Goal: Communication & Community: Answer question/provide support

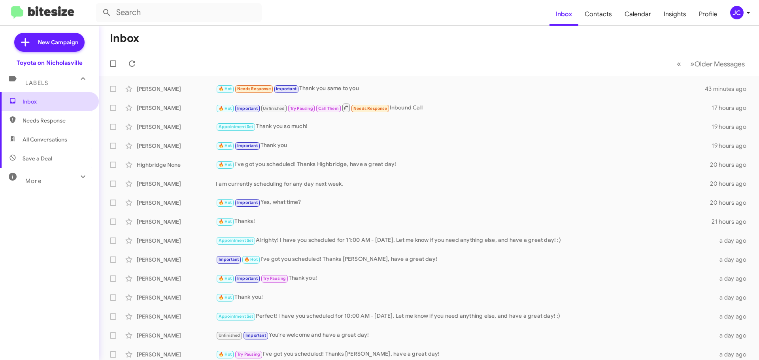
click at [32, 101] on span "Inbox" at bounding box center [56, 102] width 67 height 8
click at [45, 101] on span "Inbox" at bounding box center [56, 102] width 67 height 8
click at [59, 123] on span "Needs Response" at bounding box center [56, 121] width 67 height 8
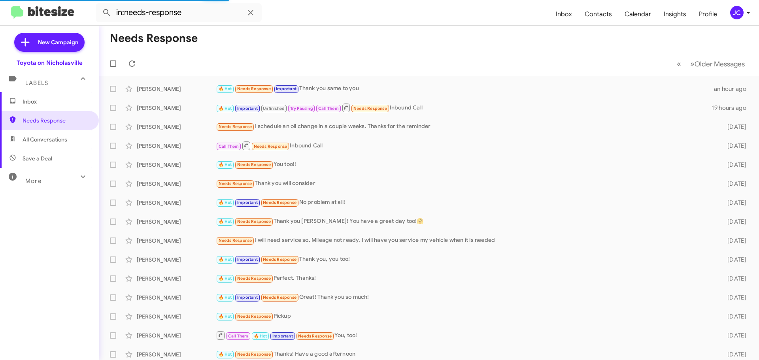
click at [54, 155] on span "Save a Deal" at bounding box center [49, 158] width 99 height 19
type input "in:not-interested"
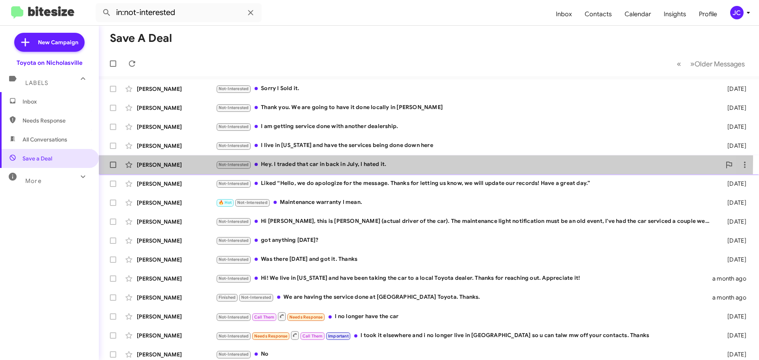
click at [142, 160] on div "[PERSON_NAME] Not-Interested Hey. I traded that car in back in July, I hated it…" at bounding box center [428, 165] width 647 height 16
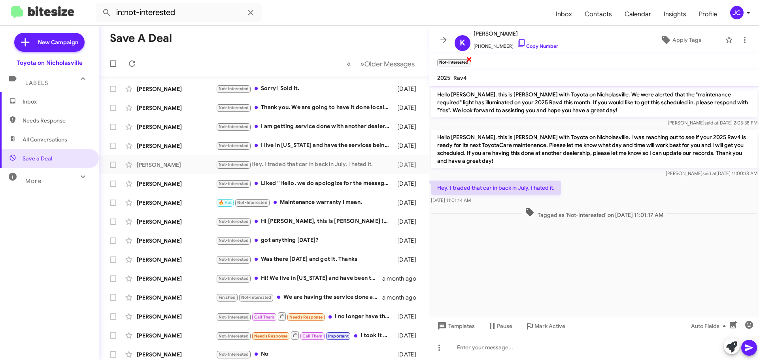
click at [469, 59] on span "×" at bounding box center [469, 58] width 6 height 9
click at [179, 90] on div "[PERSON_NAME]" at bounding box center [176, 89] width 79 height 8
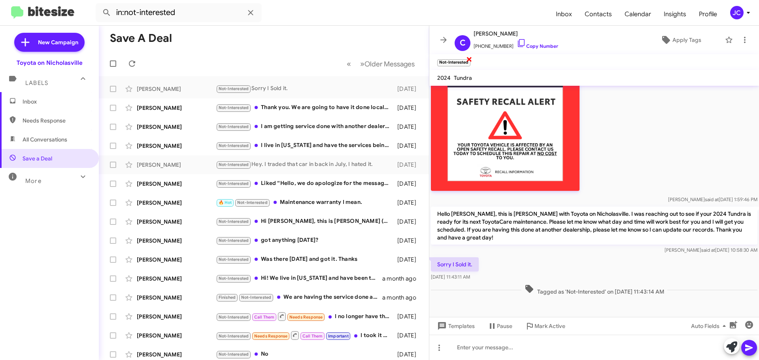
click at [469, 58] on span "×" at bounding box center [469, 58] width 6 height 9
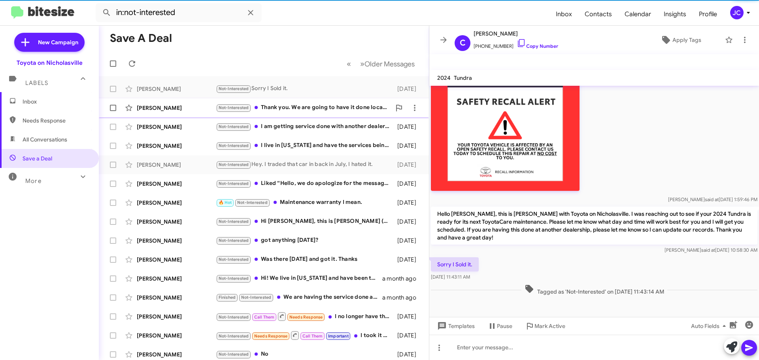
click at [172, 107] on div "[PERSON_NAME]" at bounding box center [176, 108] width 79 height 8
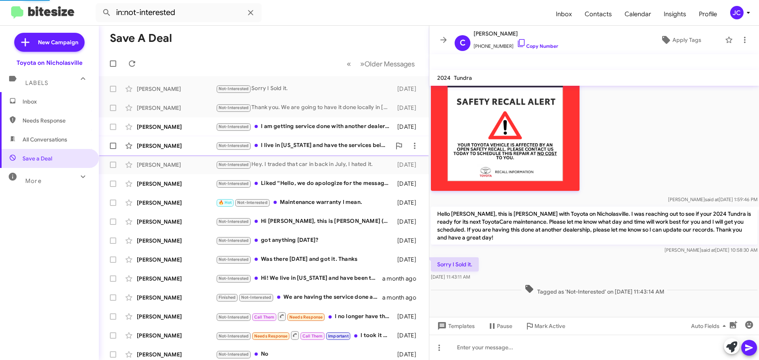
scroll to position [106, 0]
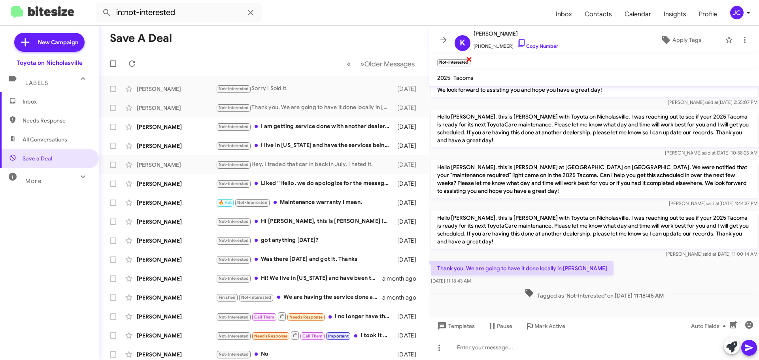
click at [469, 59] on span "×" at bounding box center [469, 58] width 6 height 9
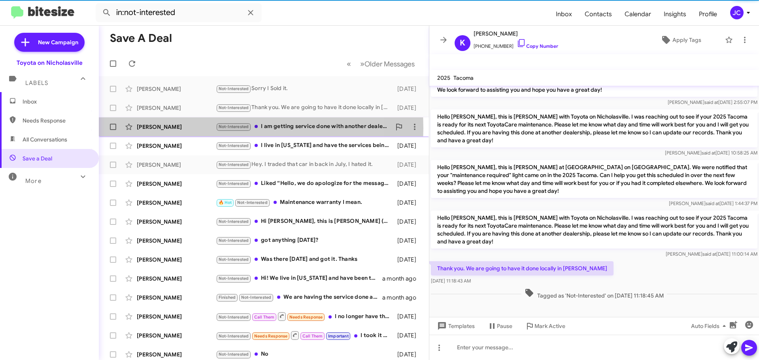
click at [153, 128] on div "[PERSON_NAME]" at bounding box center [176, 127] width 79 height 8
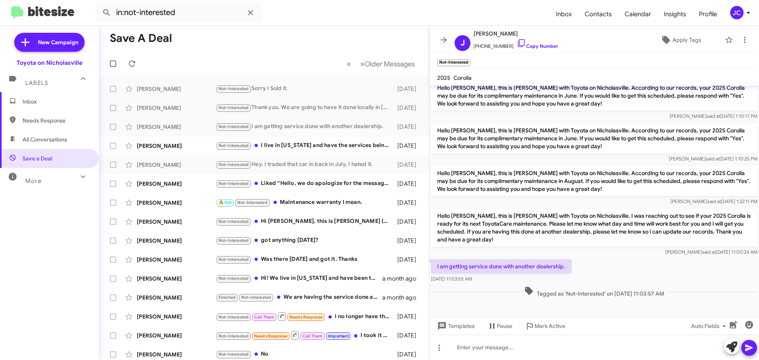
scroll to position [224, 0]
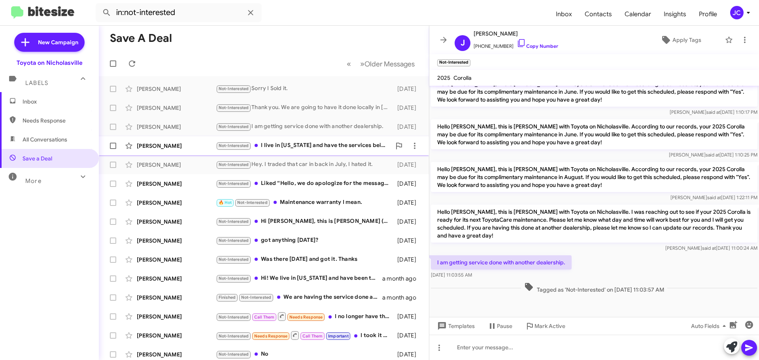
click at [196, 147] on div "[PERSON_NAME]" at bounding box center [176, 146] width 79 height 8
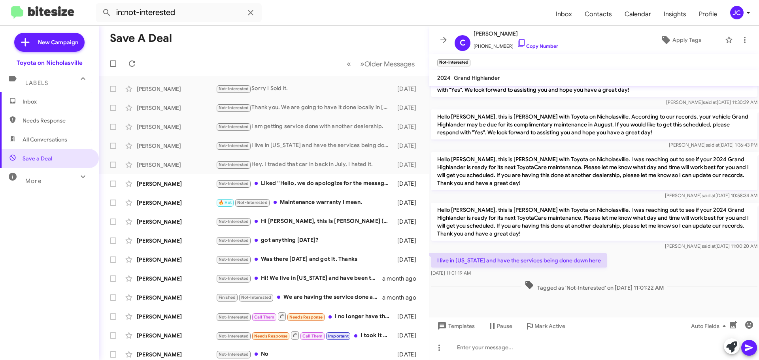
scroll to position [581, 0]
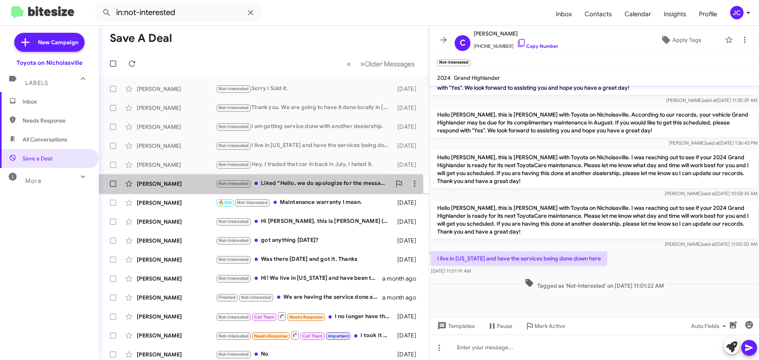
click at [203, 186] on div "[PERSON_NAME]" at bounding box center [176, 184] width 79 height 8
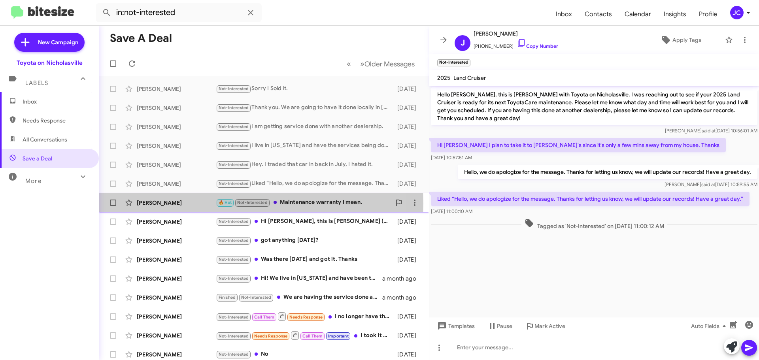
click at [163, 204] on div "[PERSON_NAME]" at bounding box center [176, 203] width 79 height 8
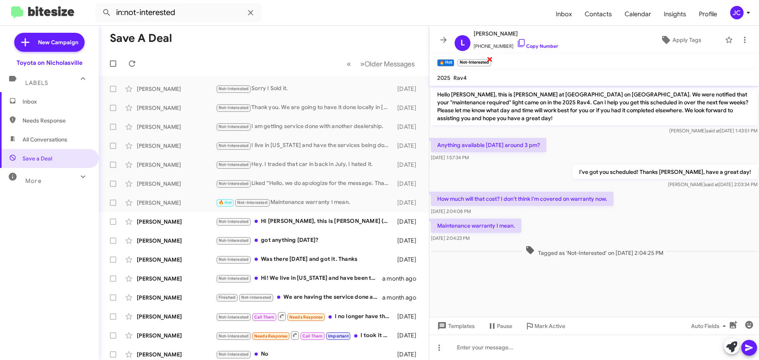
click at [488, 60] on span "×" at bounding box center [489, 58] width 6 height 9
click at [179, 215] on div "[PERSON_NAME] Not-Interested Hi [PERSON_NAME], this is [PERSON_NAME] (actual dr…" at bounding box center [263, 222] width 317 height 16
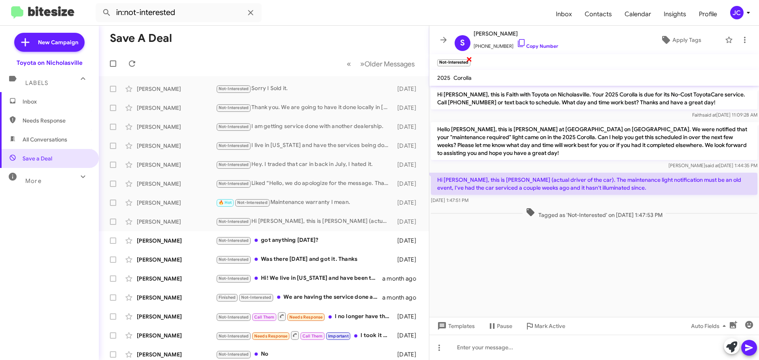
click at [467, 58] on span "×" at bounding box center [469, 58] width 6 height 9
click at [158, 247] on div "[PERSON_NAME] Not-Interested got anything [DATE]? [DATE]" at bounding box center [263, 241] width 317 height 16
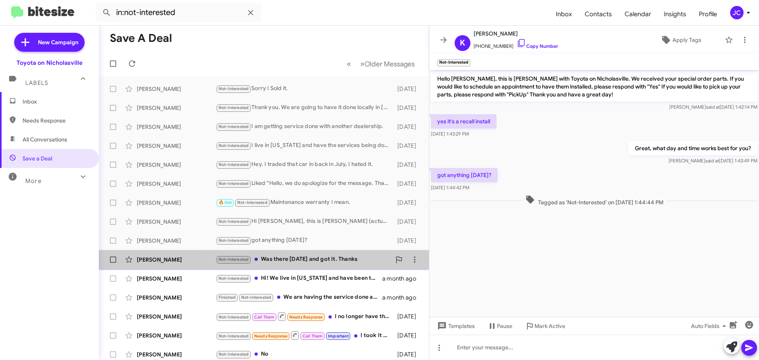
click at [309, 257] on div "Not-Interested Was there [DATE] and got it. Thanks" at bounding box center [303, 259] width 175 height 9
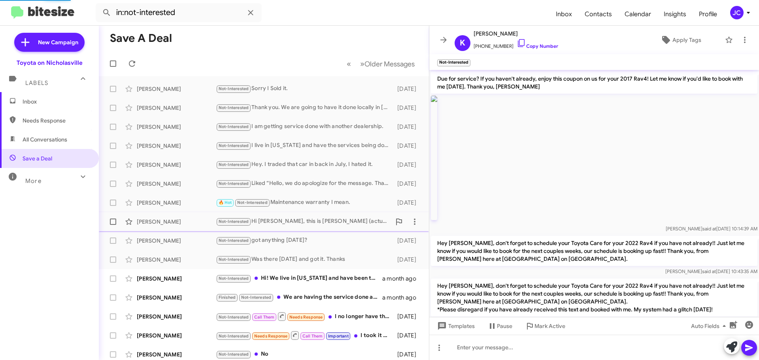
scroll to position [467, 0]
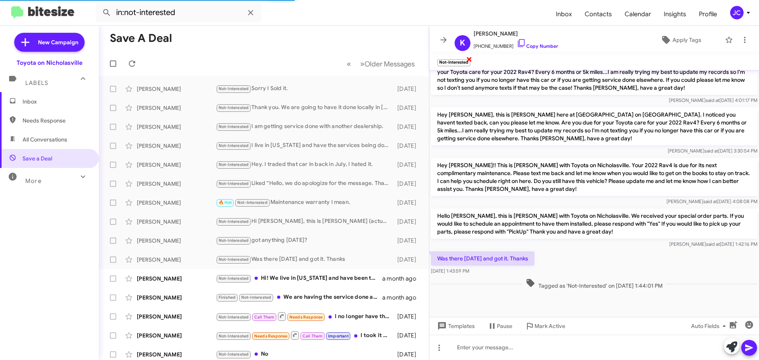
click at [469, 60] on span "×" at bounding box center [469, 58] width 6 height 9
click at [54, 100] on span "Inbox" at bounding box center [56, 102] width 67 height 8
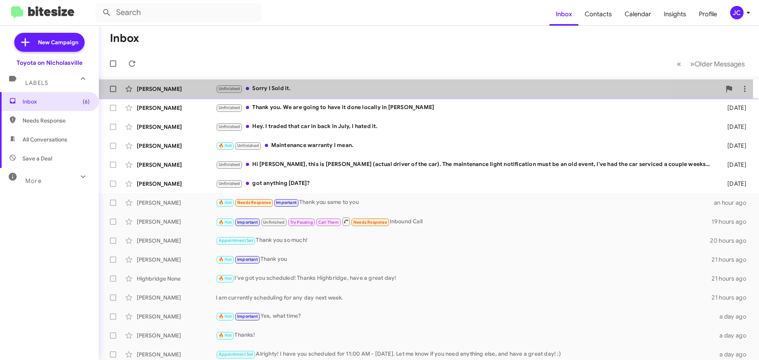
click at [160, 89] on div "[PERSON_NAME]" at bounding box center [176, 89] width 79 height 8
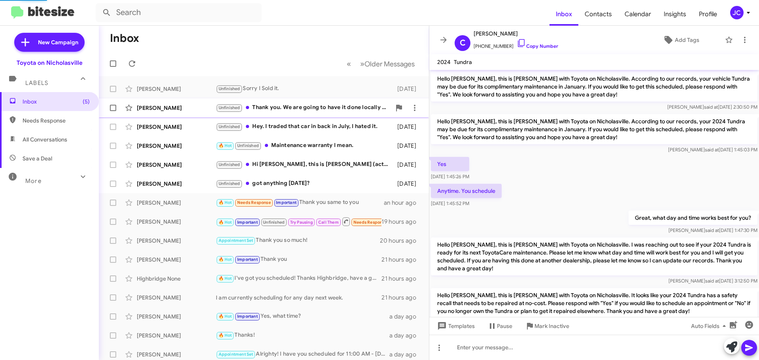
scroll to position [270, 0]
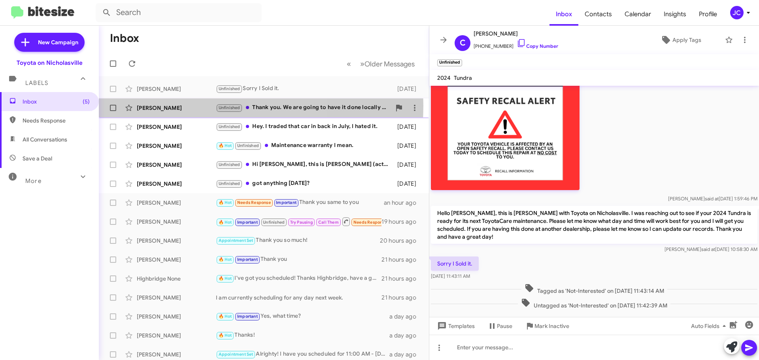
click at [174, 106] on div "[PERSON_NAME]" at bounding box center [176, 108] width 79 height 8
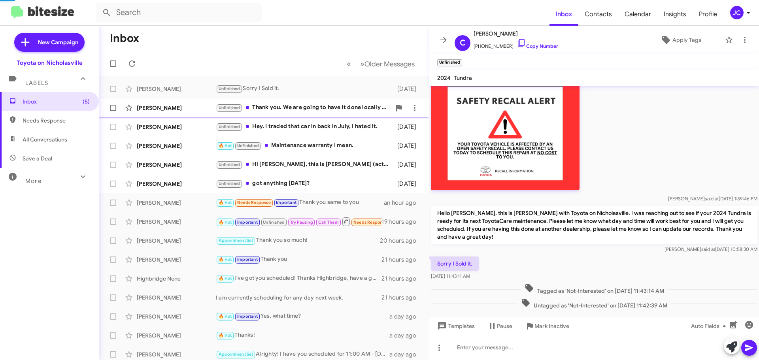
scroll to position [123, 0]
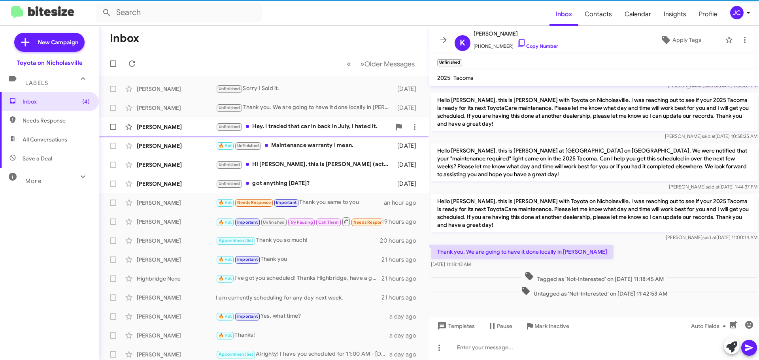
click at [174, 118] on span "[PERSON_NAME] Unfinished Hey. I traded that car in back in July, I hated it. [D…" at bounding box center [264, 126] width 330 height 19
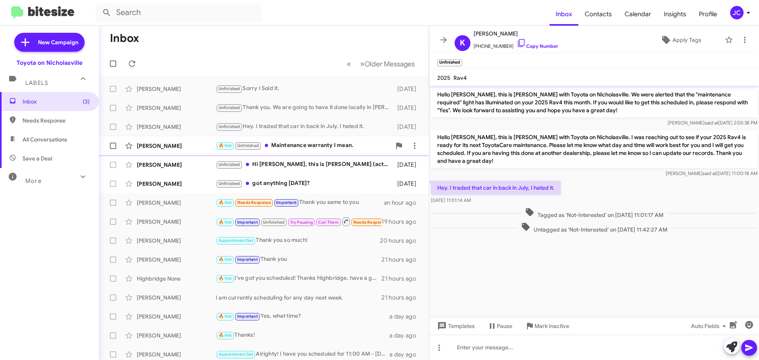
click at [164, 142] on div "[PERSON_NAME]" at bounding box center [176, 146] width 79 height 8
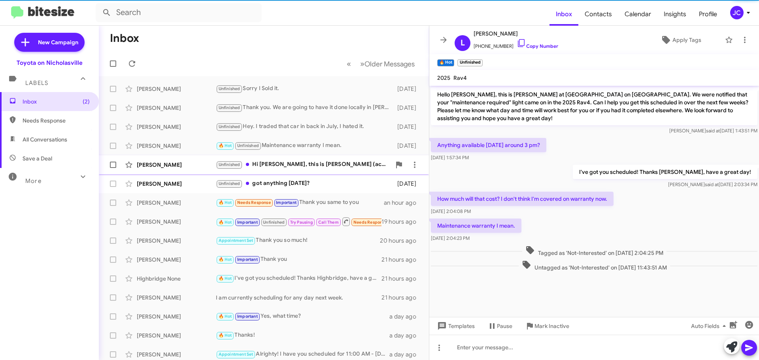
click at [159, 162] on div "[PERSON_NAME]" at bounding box center [176, 165] width 79 height 8
